Goal: Information Seeking & Learning: Learn about a topic

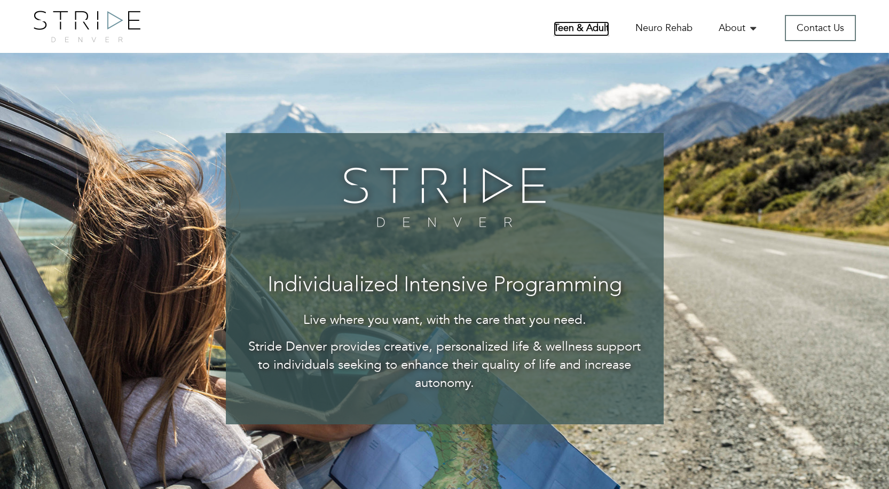
click at [603, 24] on link "Teen & Adult" at bounding box center [582, 28] width 56 height 15
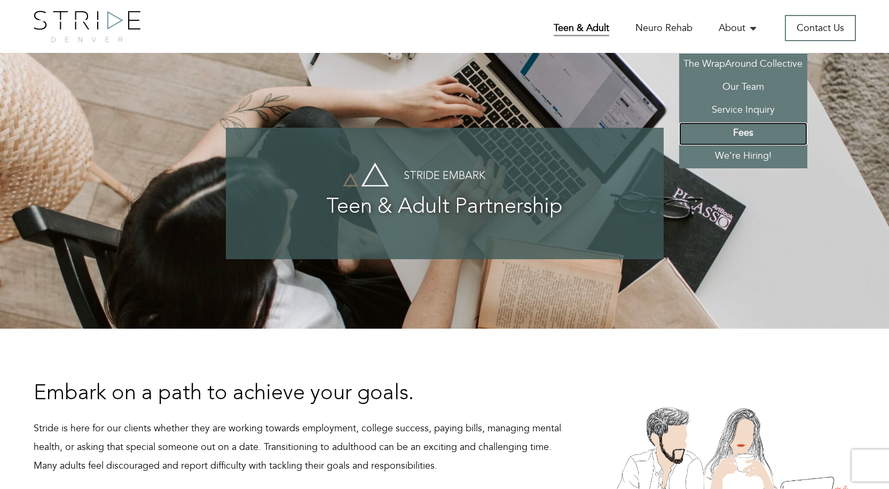
click at [752, 132] on link "Fees" at bounding box center [743, 133] width 128 height 23
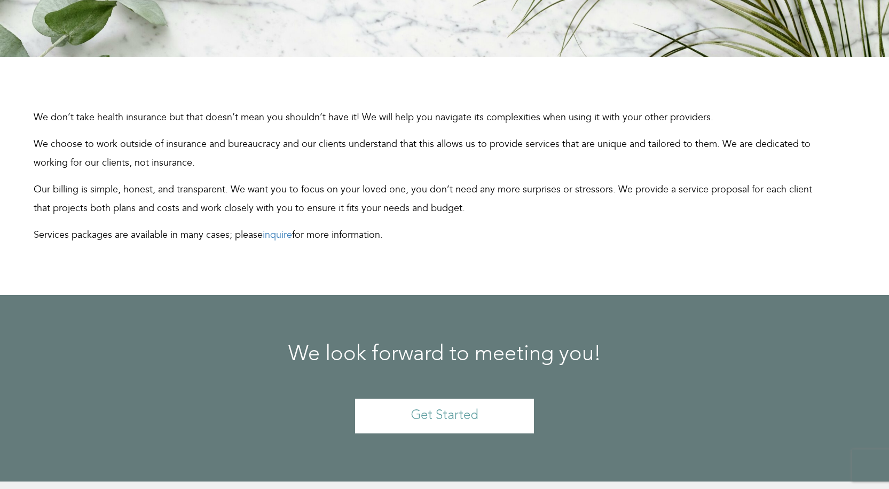
scroll to position [265, 0]
